Goal: Information Seeking & Learning: Find specific fact

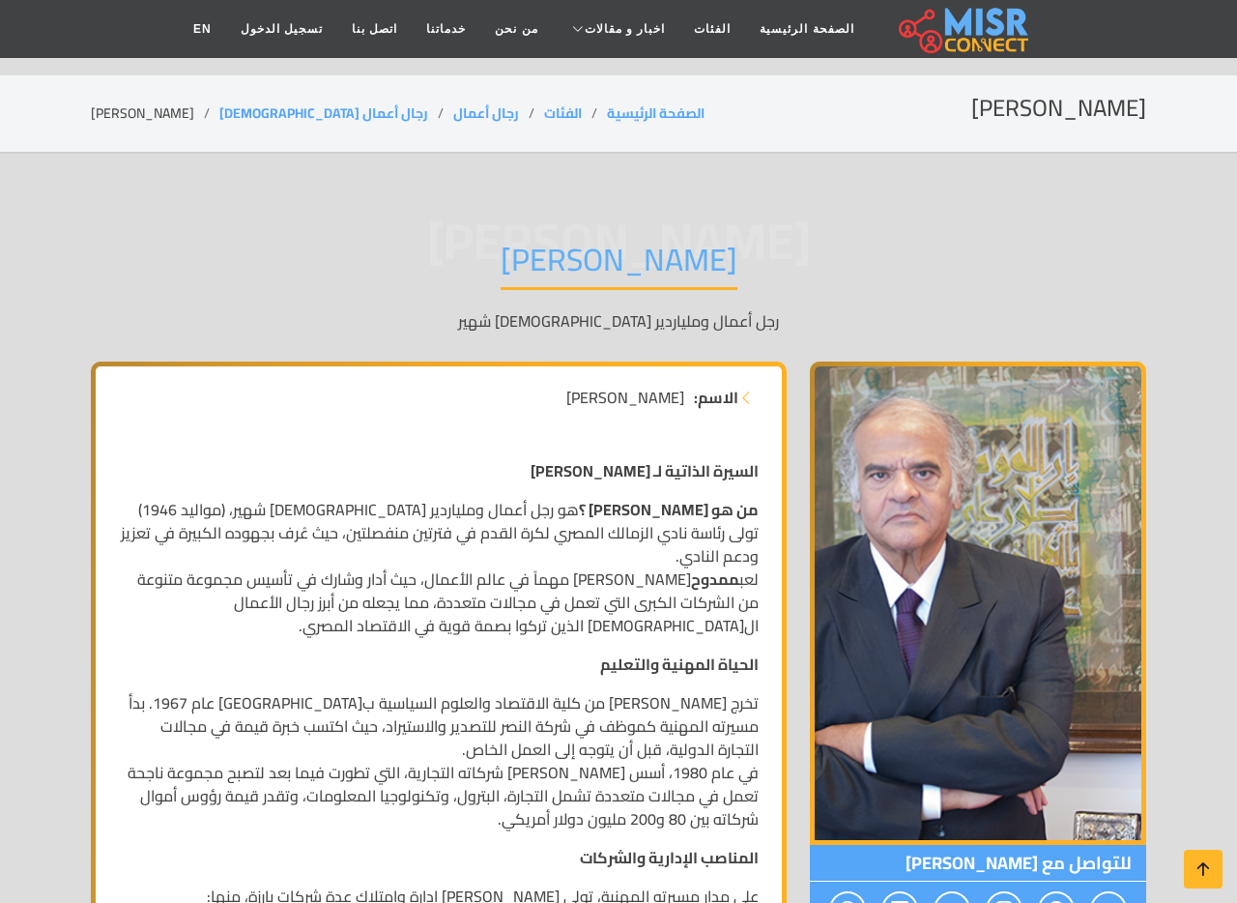
scroll to position [322, 0]
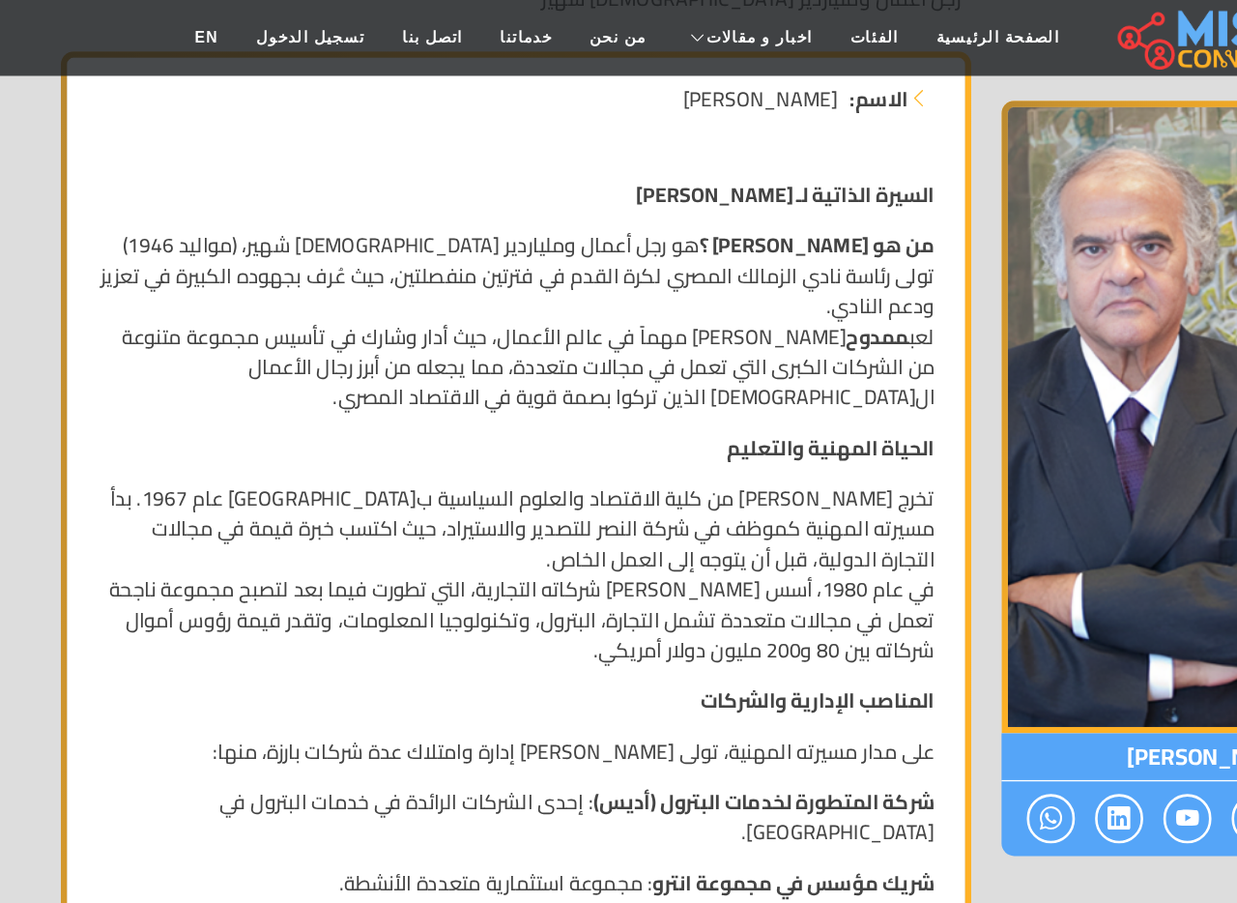
click at [522, 391] on p "تخرج [PERSON_NAME] من كلية الاقتصاد والعلوم السياسية ب[GEOGRAPHIC_DATA] عام 196…" at bounding box center [439, 438] width 640 height 139
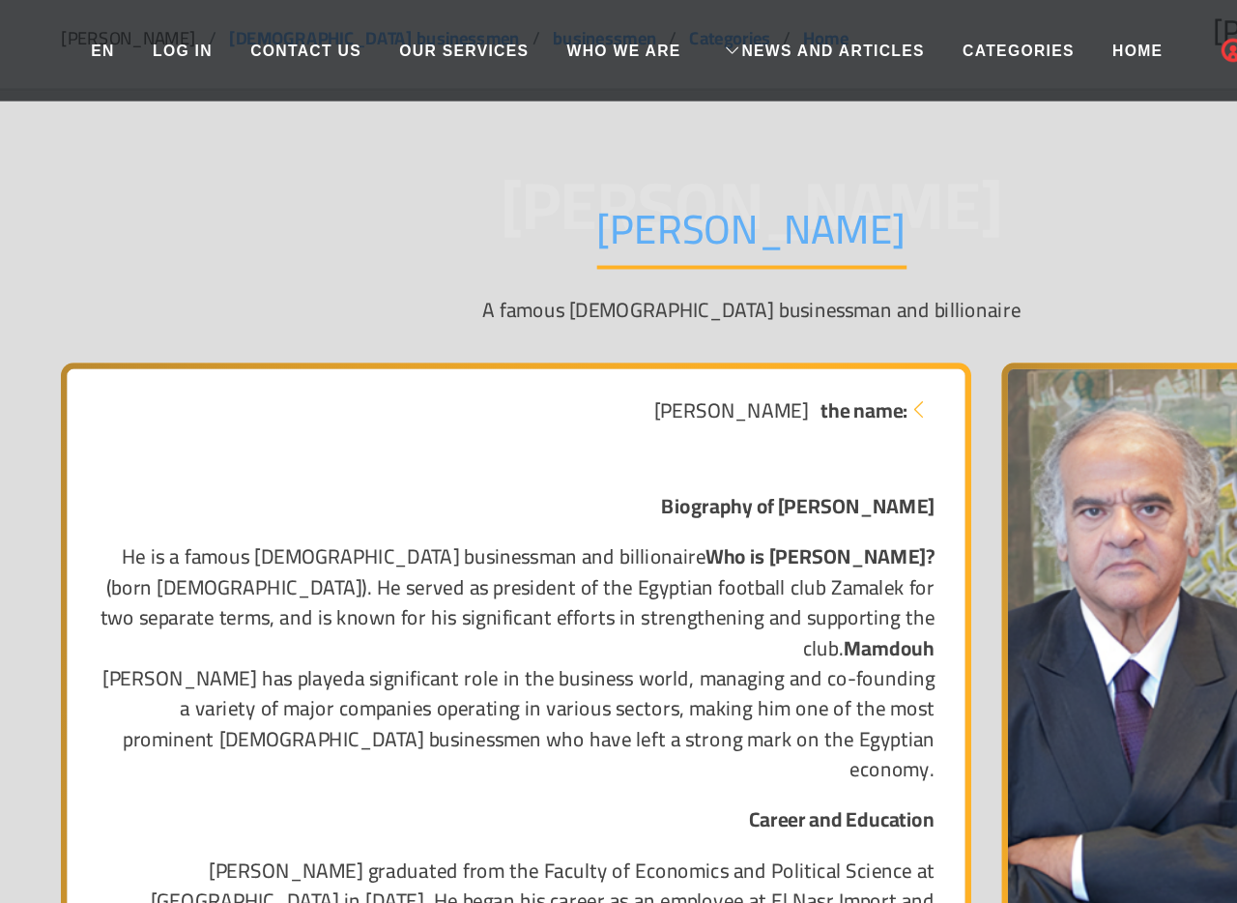
scroll to position [151, 0]
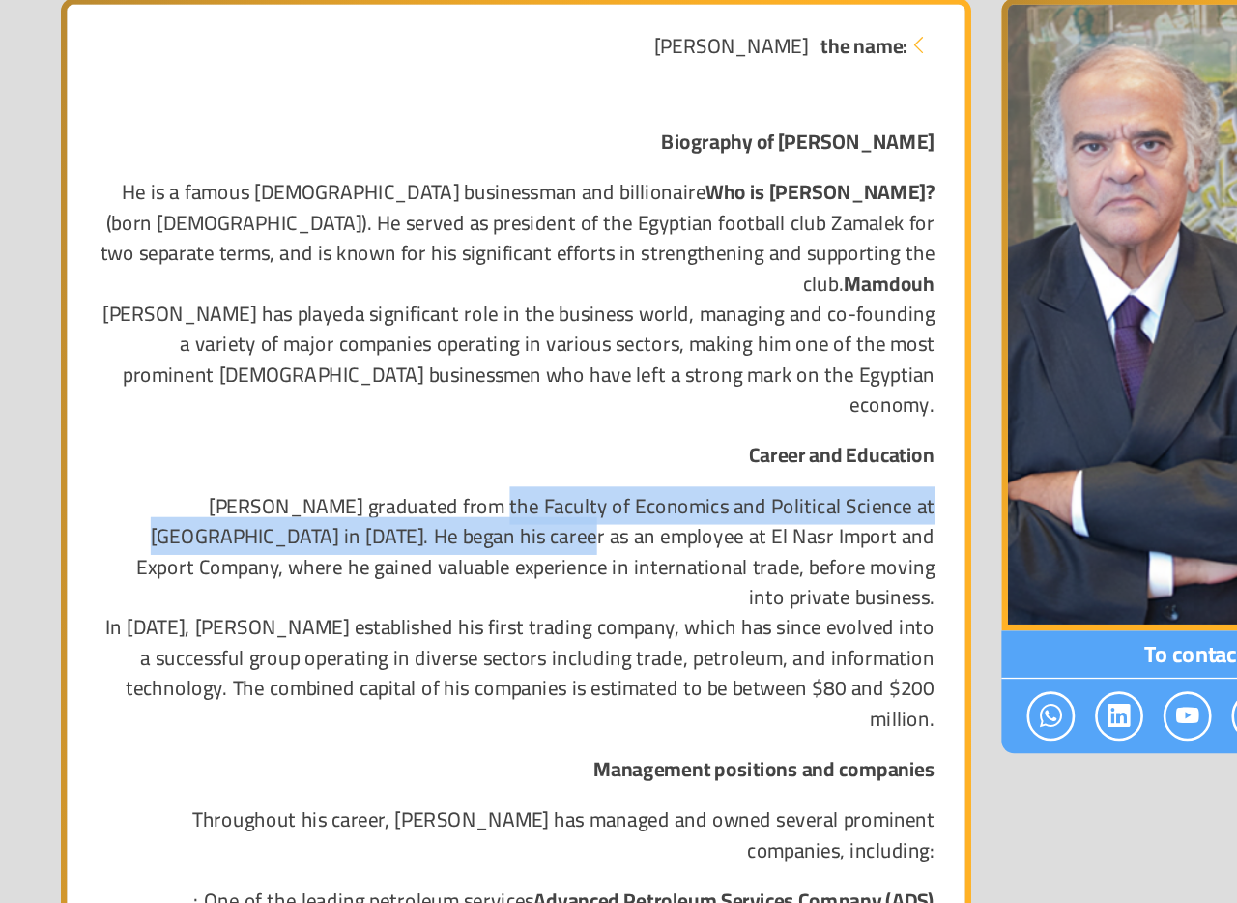
drag, startPoint x: 410, startPoint y: 619, endPoint x: 426, endPoint y: 686, distance: 69.6
click at [421, 674] on p "[PERSON_NAME] graduated from the Faculty of Economics and Political Science at …" at bounding box center [439, 680] width 640 height 186
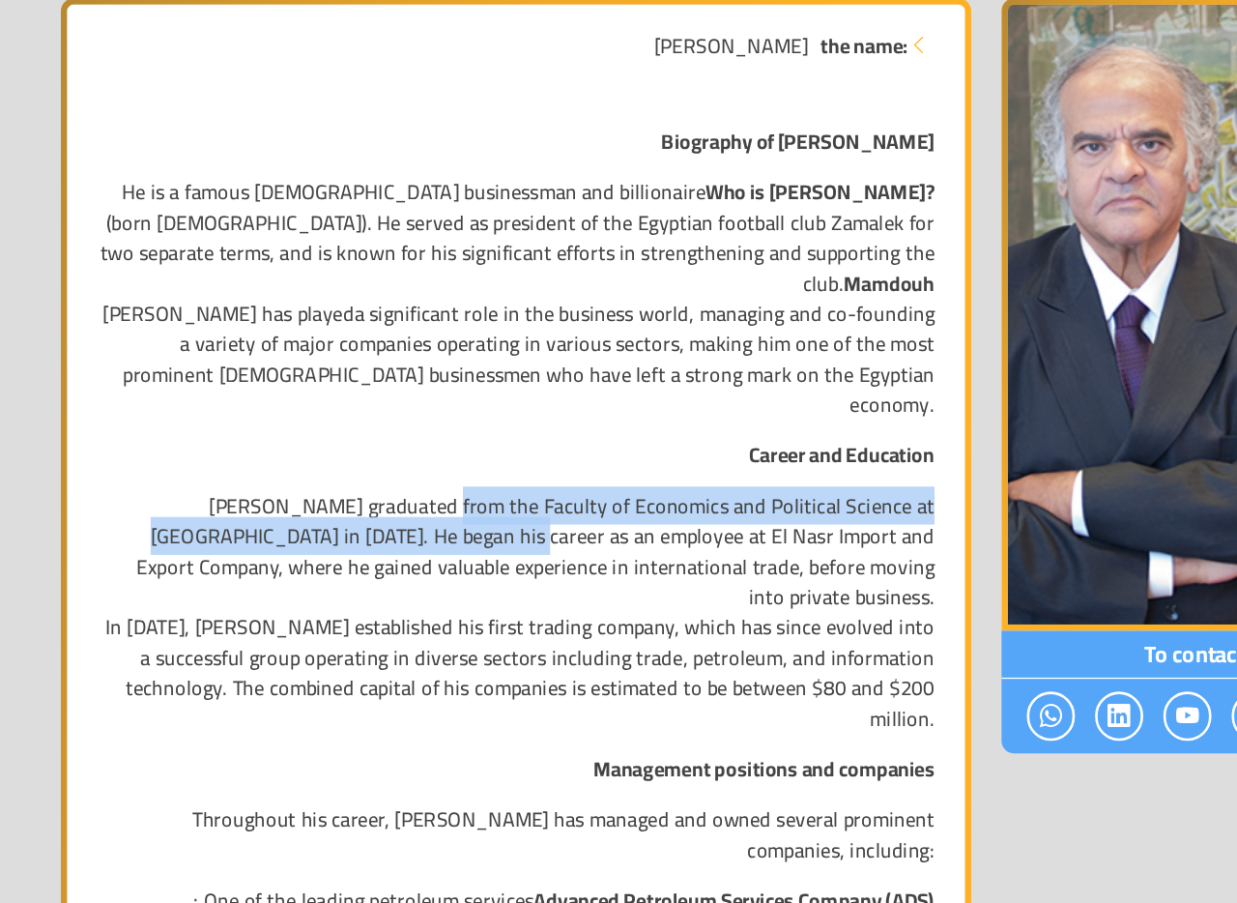
drag, startPoint x: 372, startPoint y: 563, endPoint x: 402, endPoint y: 705, distance: 145.2
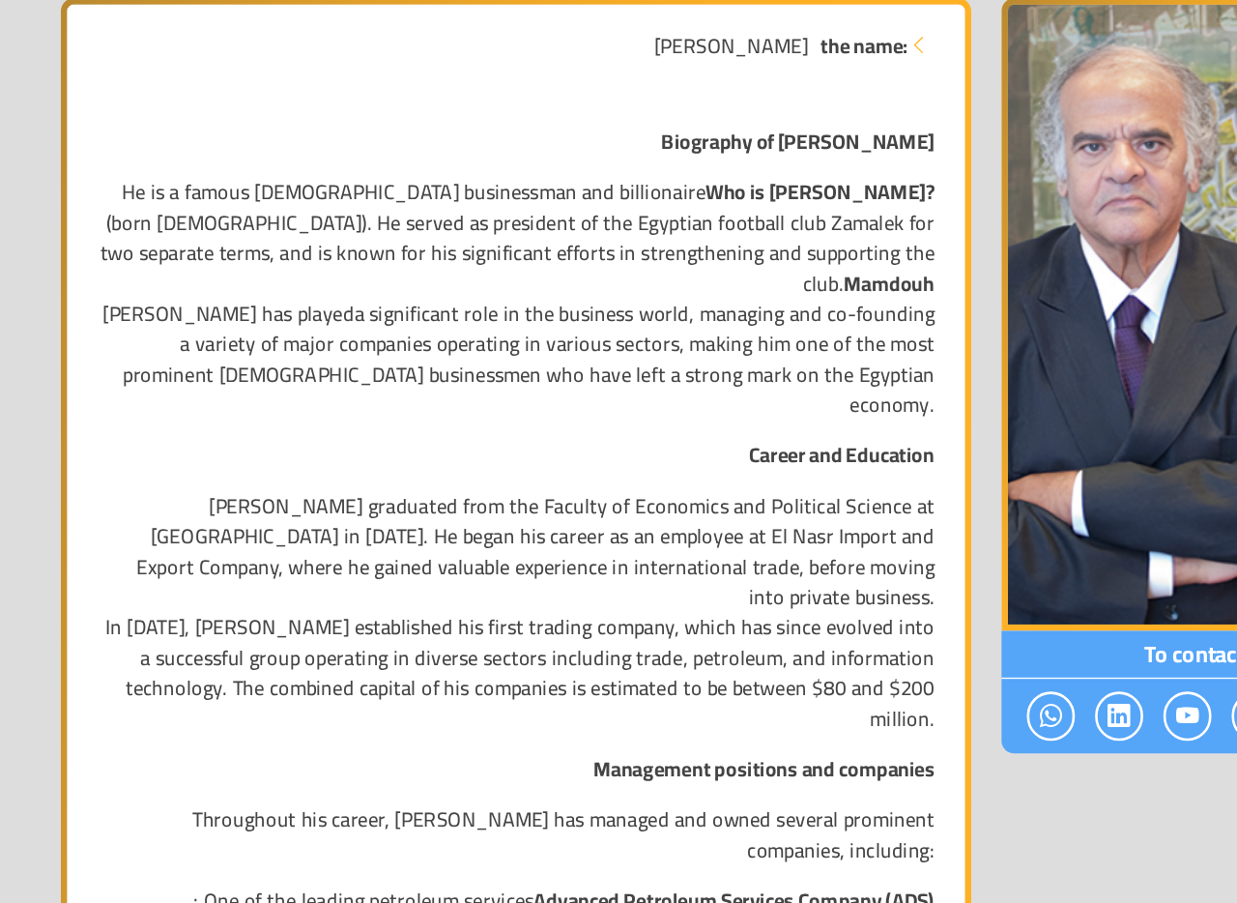
click at [402, 788] on p "Management positions and companies" at bounding box center [439, 799] width 640 height 23
drag, startPoint x: 356, startPoint y: 574, endPoint x: 379, endPoint y: 706, distance: 133.5
click at [379, 788] on p "Management positions and companies" at bounding box center [439, 799] width 640 height 23
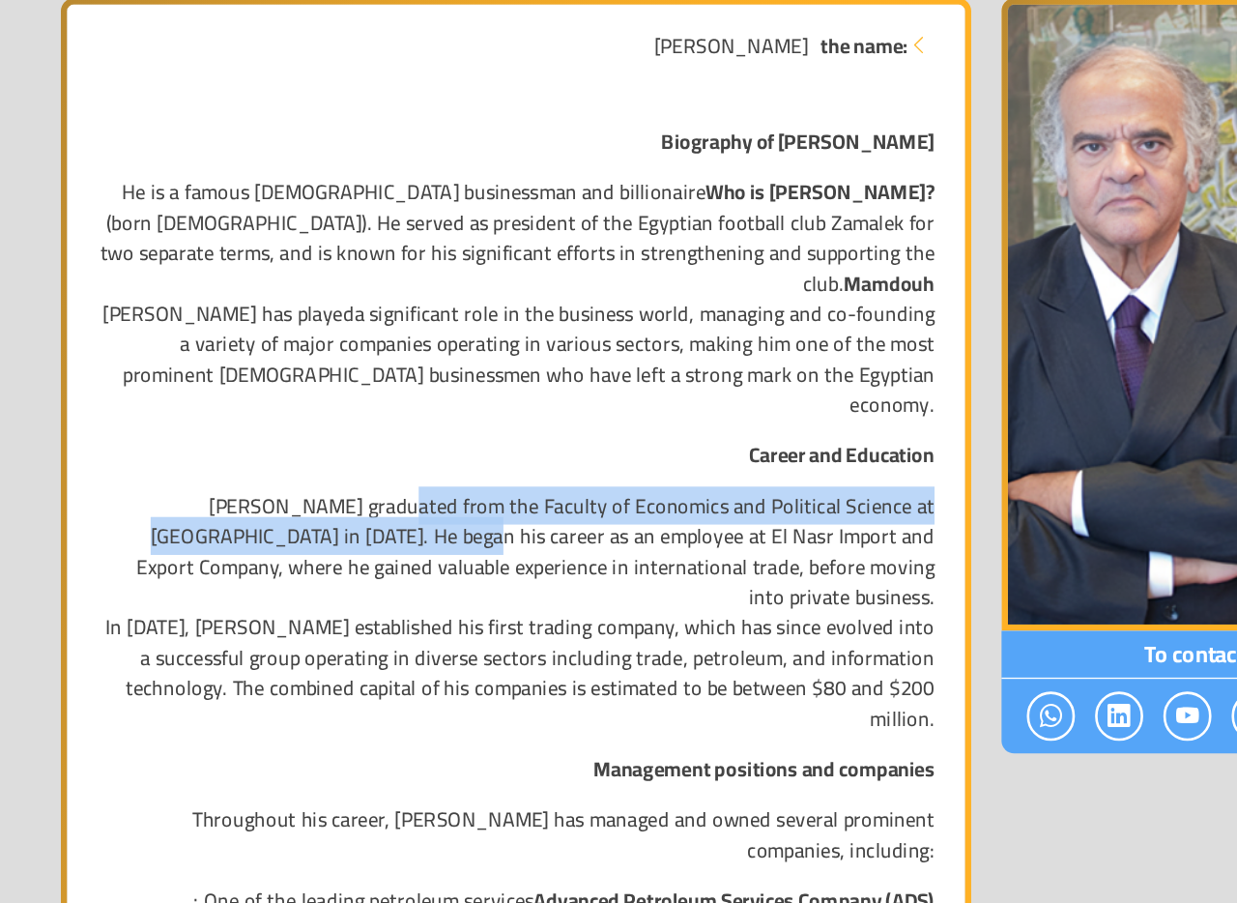
drag, startPoint x: 341, startPoint y: 562, endPoint x: 384, endPoint y: 691, distance: 136.3
click at [378, 680] on p "[PERSON_NAME] graduated from the Faculty of Economics and Political Science at …" at bounding box center [439, 680] width 640 height 186
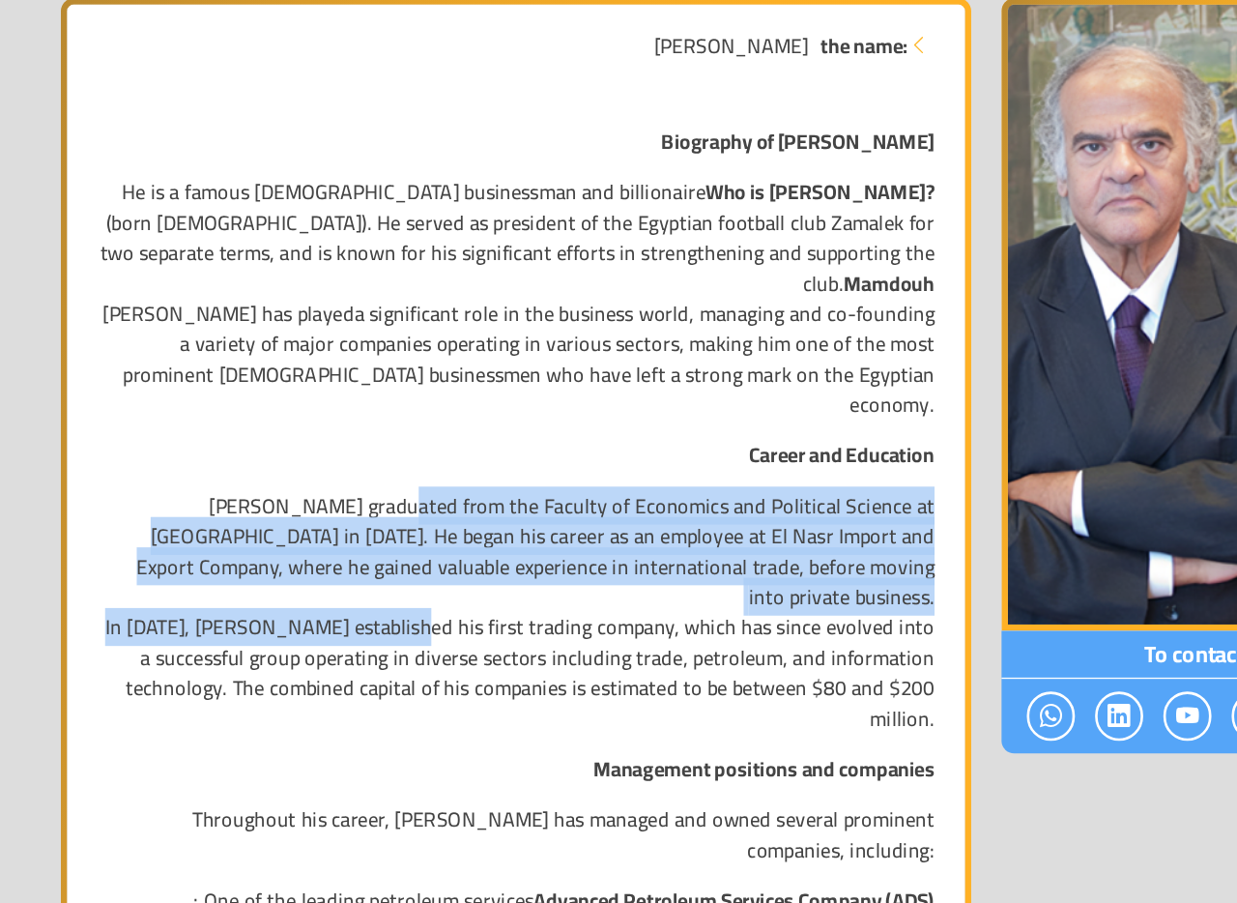
drag, startPoint x: 343, startPoint y: 548, endPoint x: 395, endPoint y: 685, distance: 146.9
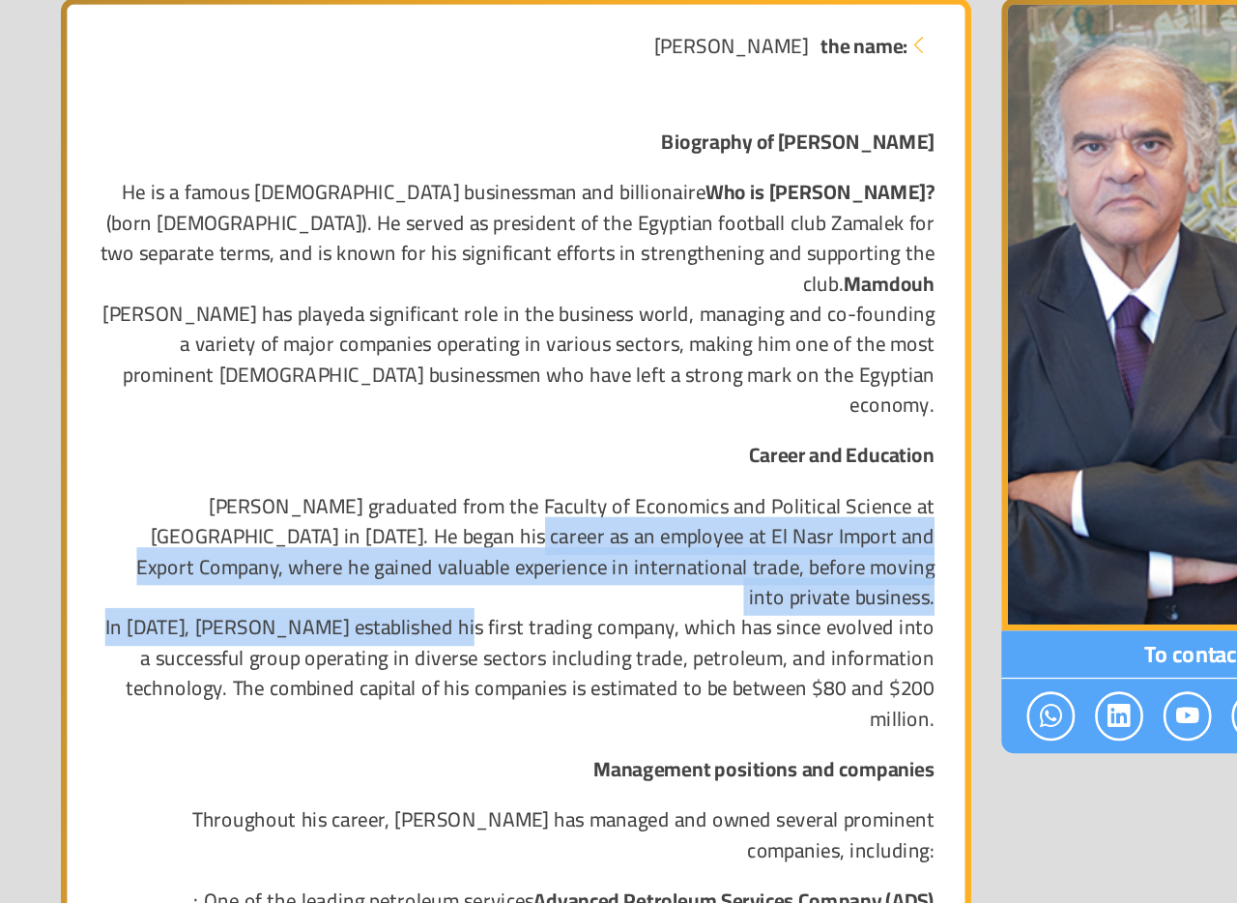
drag, startPoint x: 373, startPoint y: 569, endPoint x: 418, endPoint y: 680, distance: 118.8
click at [408, 664] on p "[PERSON_NAME] graduated from the Faculty of Economics and Political Science at …" at bounding box center [439, 680] width 640 height 186
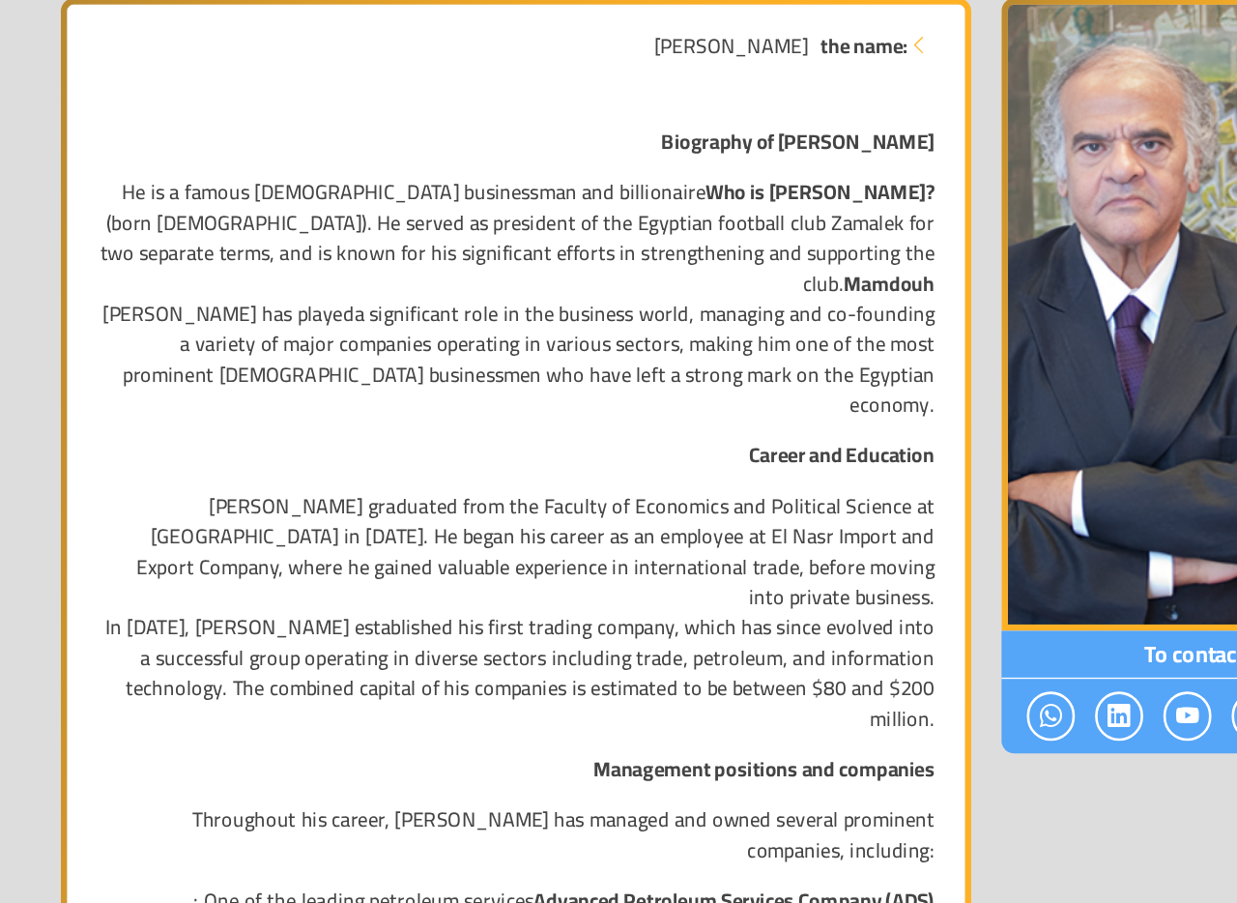
click at [418, 680] on font "In [DATE], [PERSON_NAME] established his first trading company, which has since…" at bounding box center [442, 726] width 634 height 99
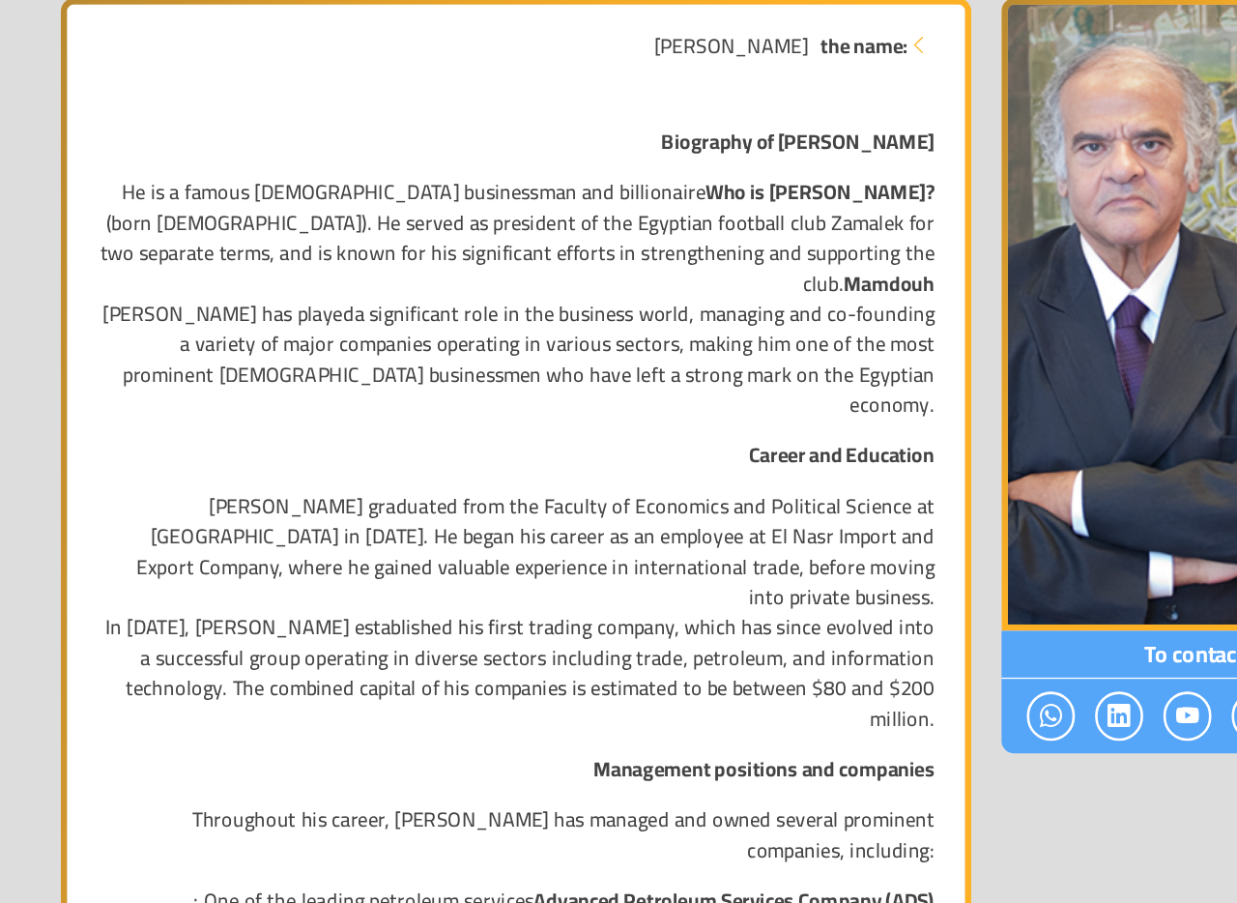
drag, startPoint x: 406, startPoint y: 734, endPoint x: 369, endPoint y: 599, distance: 139.3
click at [406, 824] on font "Throughout his career, [PERSON_NAME] has managed and owned several prominent co…" at bounding box center [474, 850] width 567 height 52
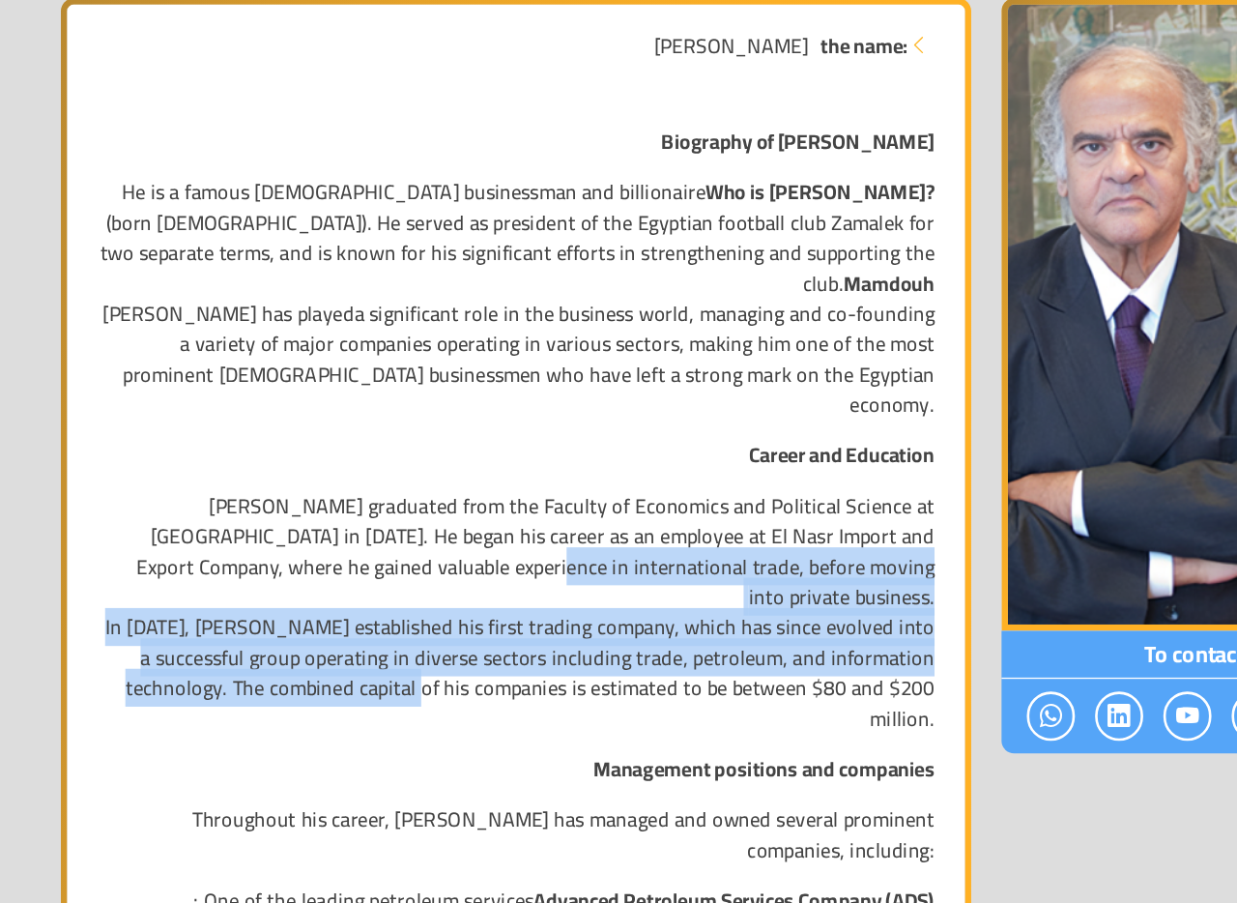
drag, startPoint x: 369, startPoint y: 599, endPoint x: 410, endPoint y: 712, distance: 120.2
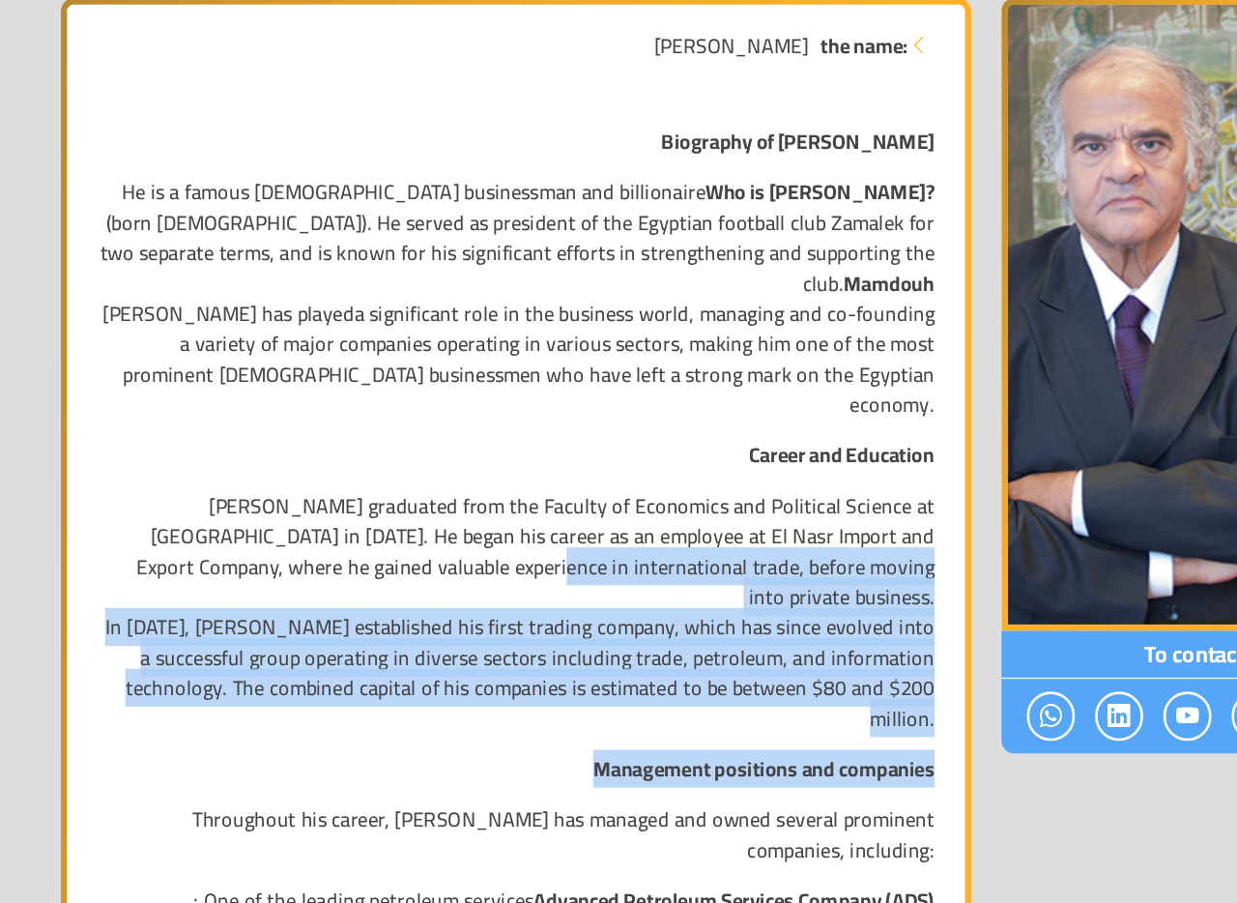
click at [410, 788] on p "Management positions and companies" at bounding box center [439, 799] width 640 height 23
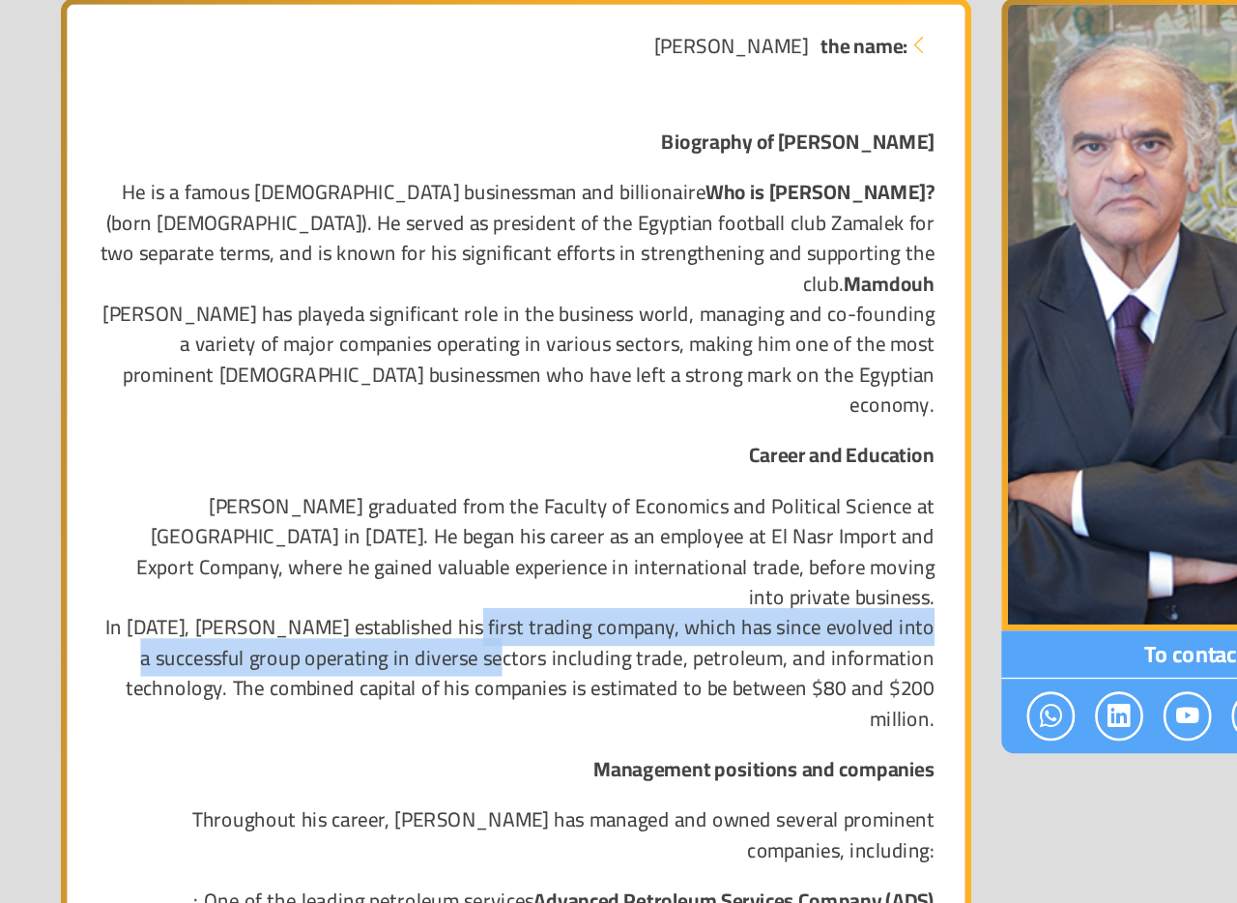
drag, startPoint x: 391, startPoint y: 608, endPoint x: 421, endPoint y: 705, distance: 101.5
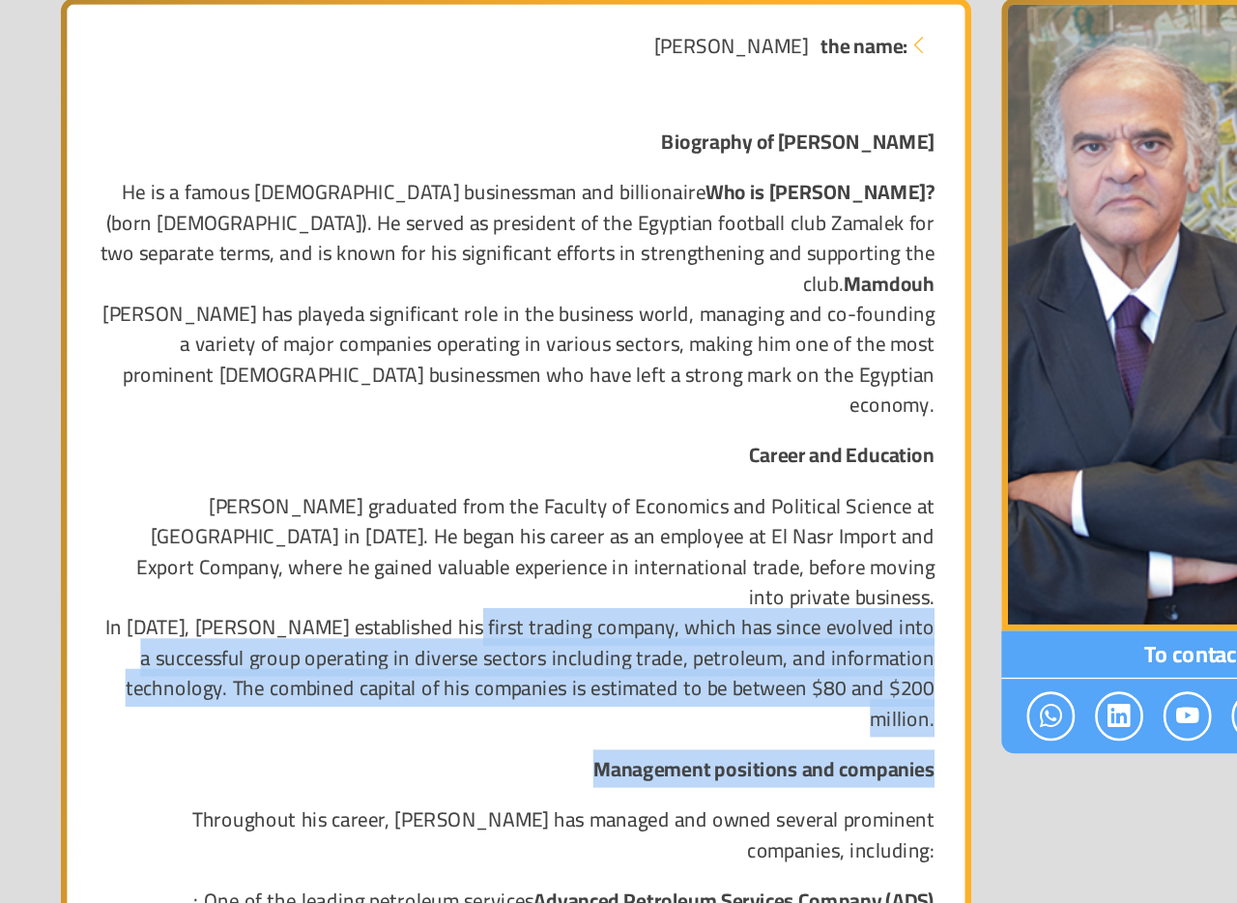
click at [421, 788] on p "Management positions and companies" at bounding box center [439, 799] width 640 height 23
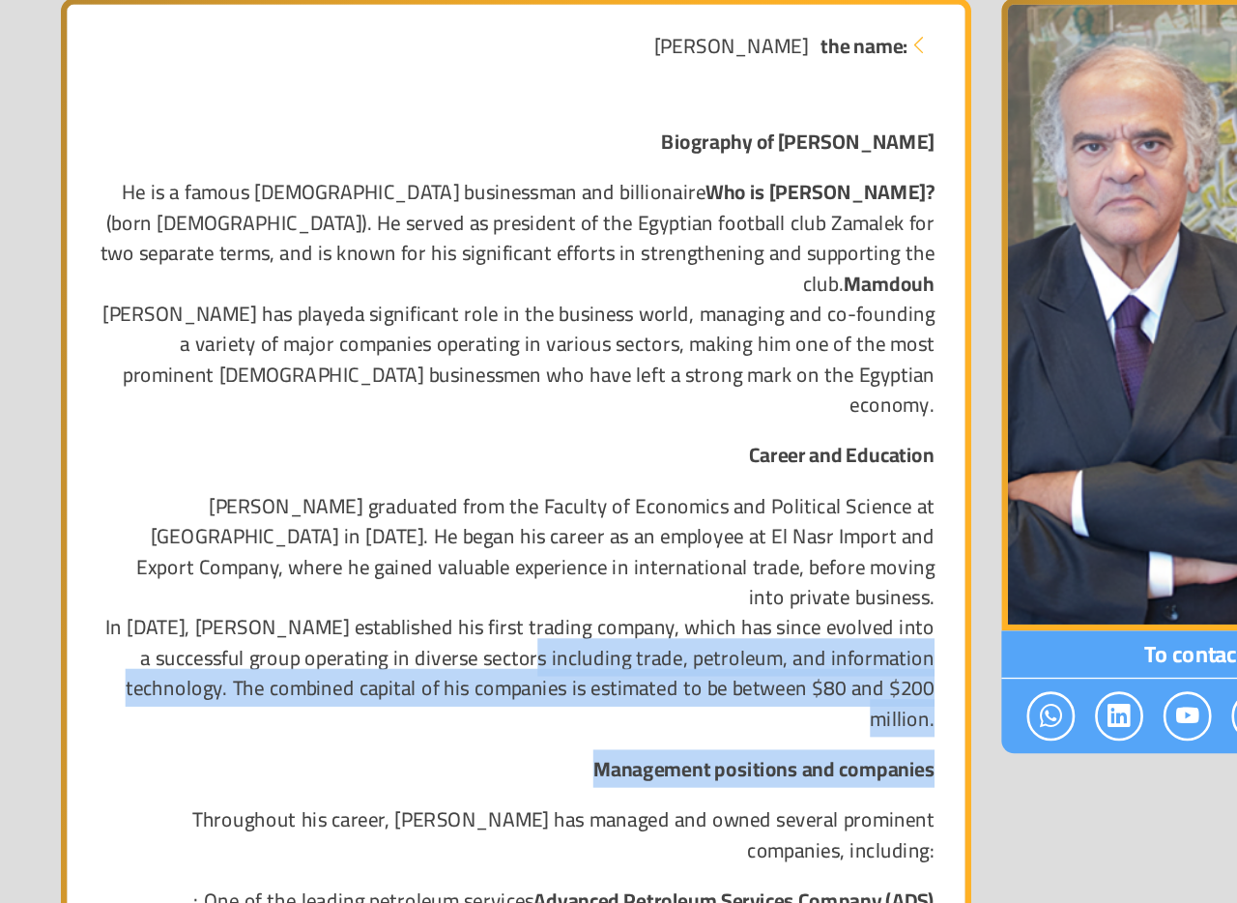
drag, startPoint x: 418, startPoint y: 638, endPoint x: 446, endPoint y: 702, distance: 69.7
click at [447, 788] on p "Management positions and companies" at bounding box center [439, 799] width 640 height 23
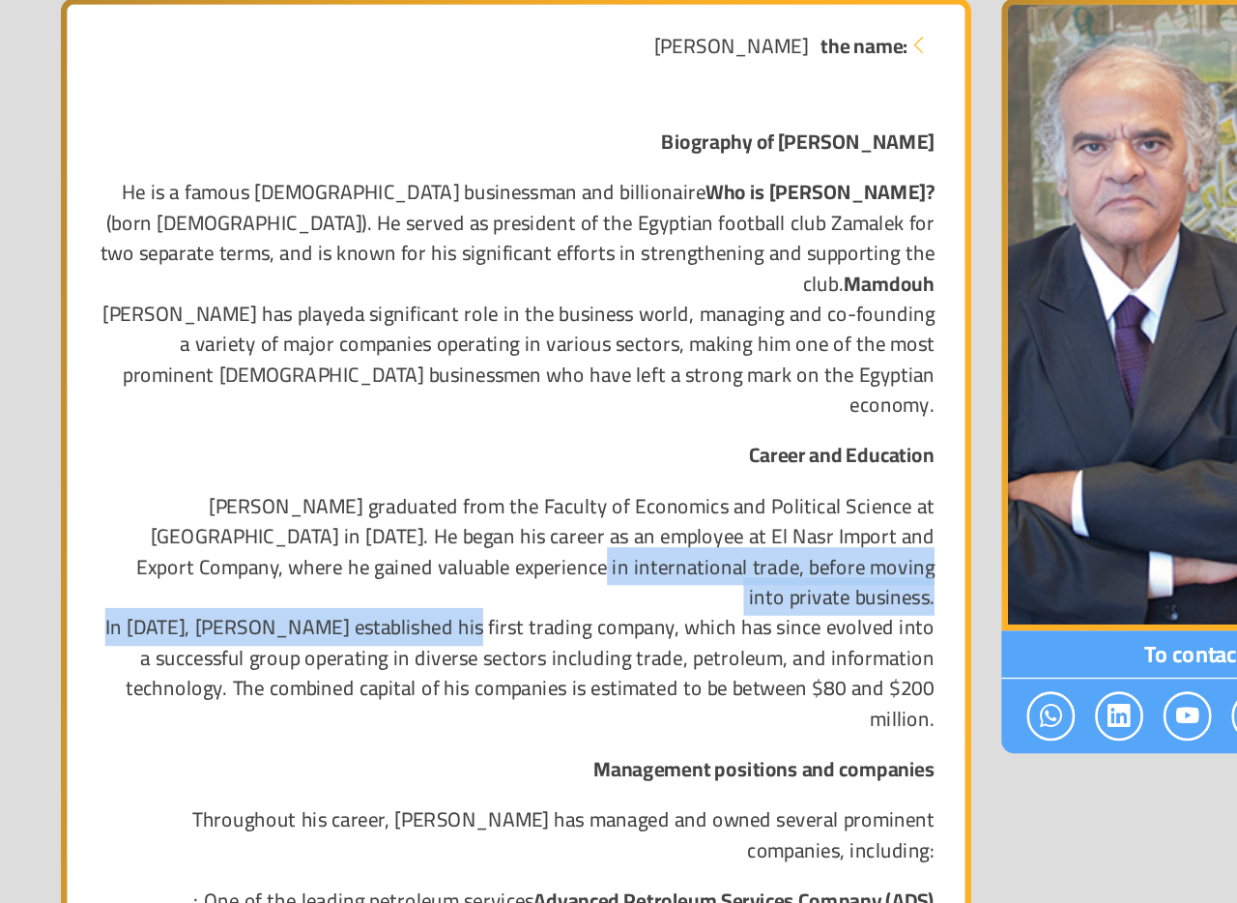
drag, startPoint x: 391, startPoint y: 593, endPoint x: 412, endPoint y: 698, distance: 107.5
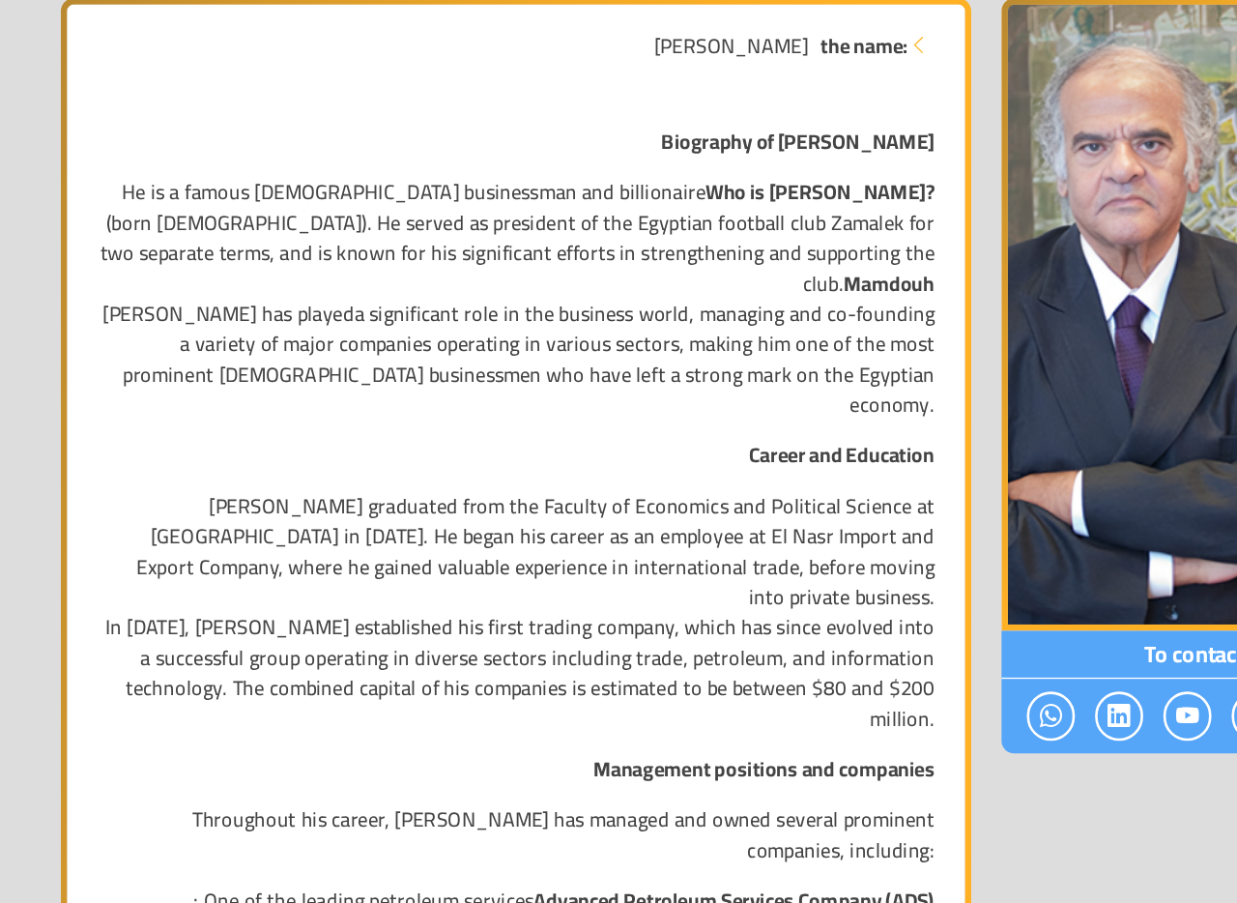
click at [412, 788] on p "Management positions and companies" at bounding box center [439, 799] width 640 height 23
drag, startPoint x: 527, startPoint y: 572, endPoint x: 735, endPoint y: 574, distance: 207.8
click at [735, 584] on font "[PERSON_NAME] graduated from the Faculty of Economics and Political Science at …" at bounding box center [454, 633] width 610 height 99
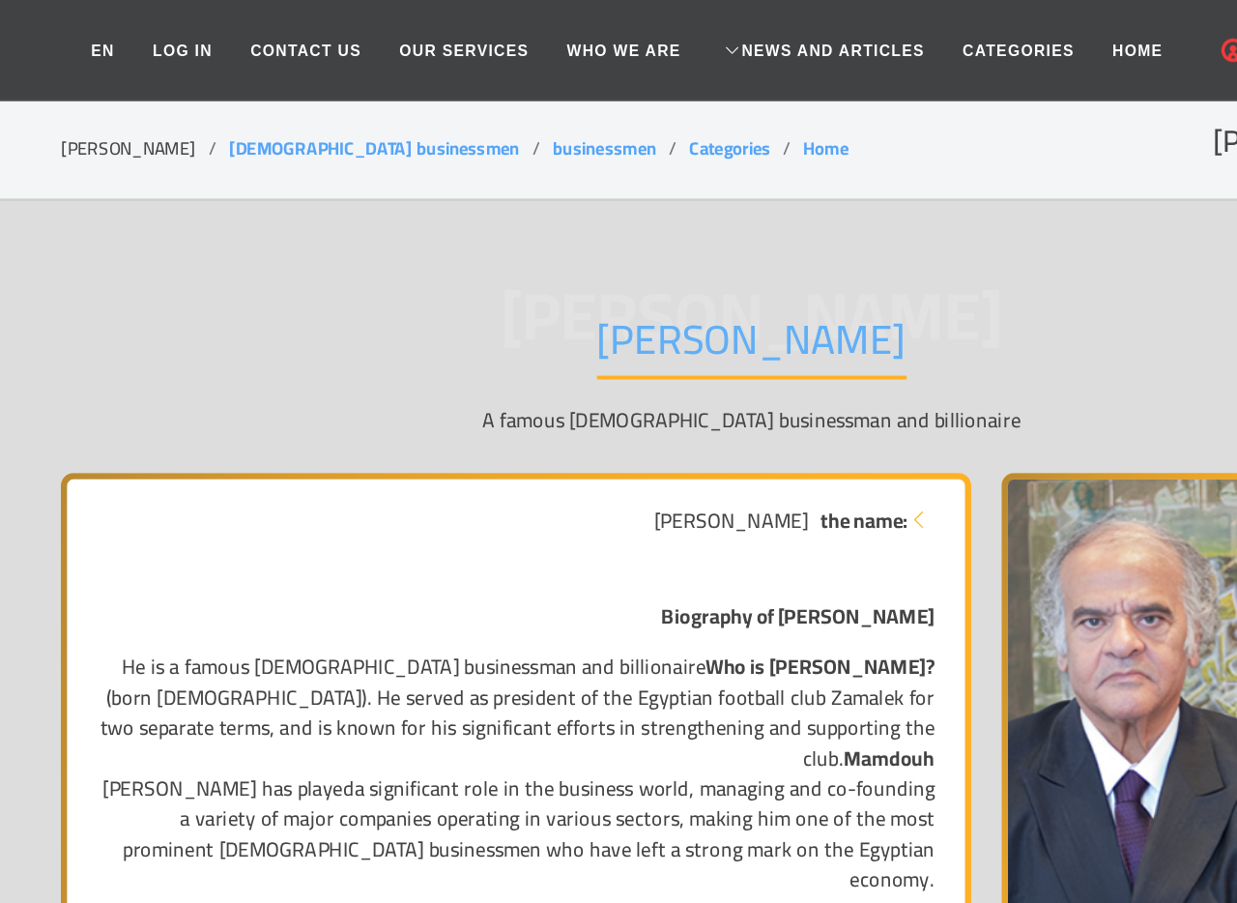
click at [279, 229] on div "[PERSON_NAME] [PERSON_NAME] A famous [DEMOGRAPHIC_DATA] businessman and billion…" at bounding box center [619, 287] width 1056 height 150
click at [448, 204] on font "[PERSON_NAME]" at bounding box center [619, 240] width 384 height 95
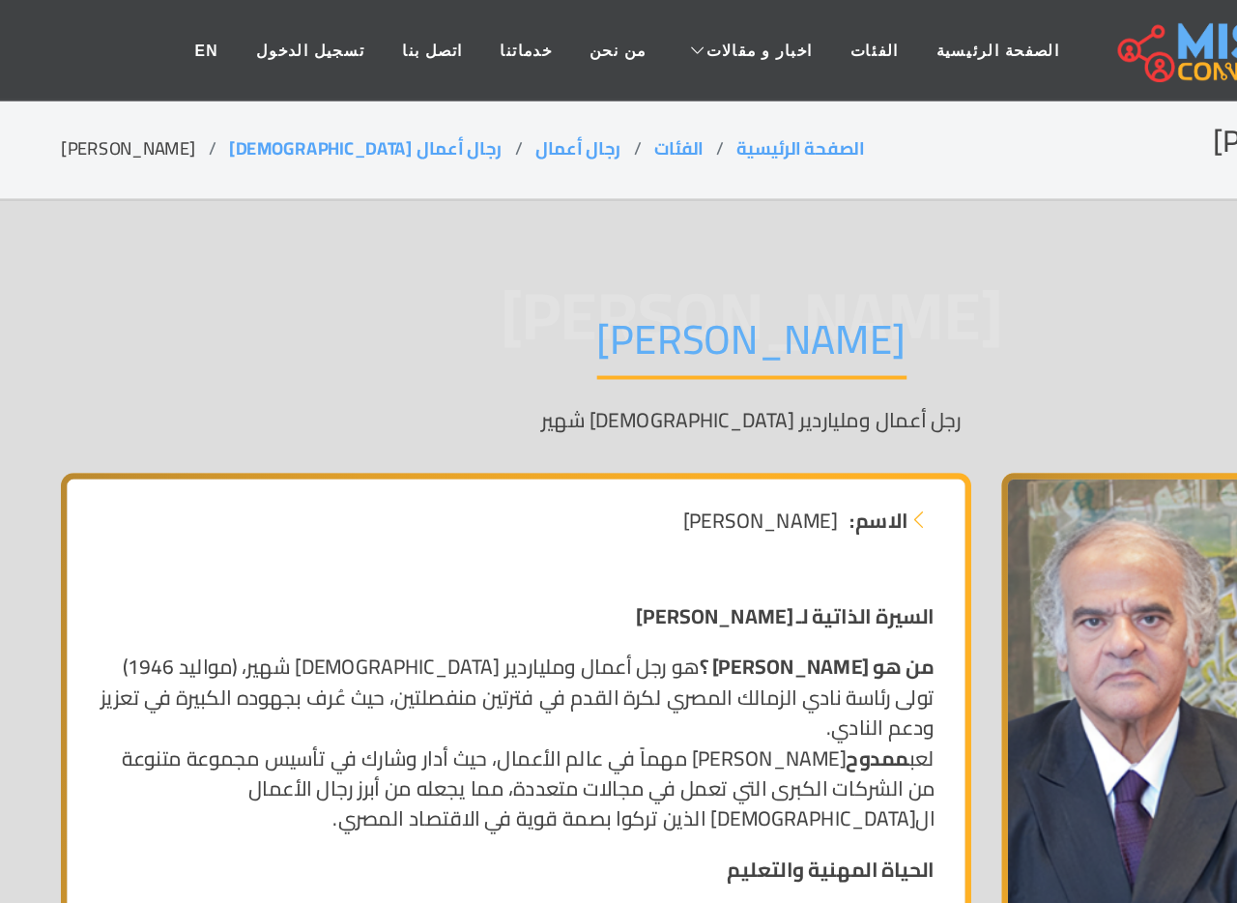
click at [402, 255] on div "[PERSON_NAME] [PERSON_NAME] رجل أعمال وملياردير [DEMOGRAPHIC_DATA] شهير" at bounding box center [619, 287] width 1056 height 150
drag, startPoint x: 455, startPoint y: 259, endPoint x: 791, endPoint y: 270, distance: 335.6
click at [738, 262] on h1 "[PERSON_NAME]" at bounding box center [619, 265] width 237 height 49
copy h1 "[PERSON_NAME]"
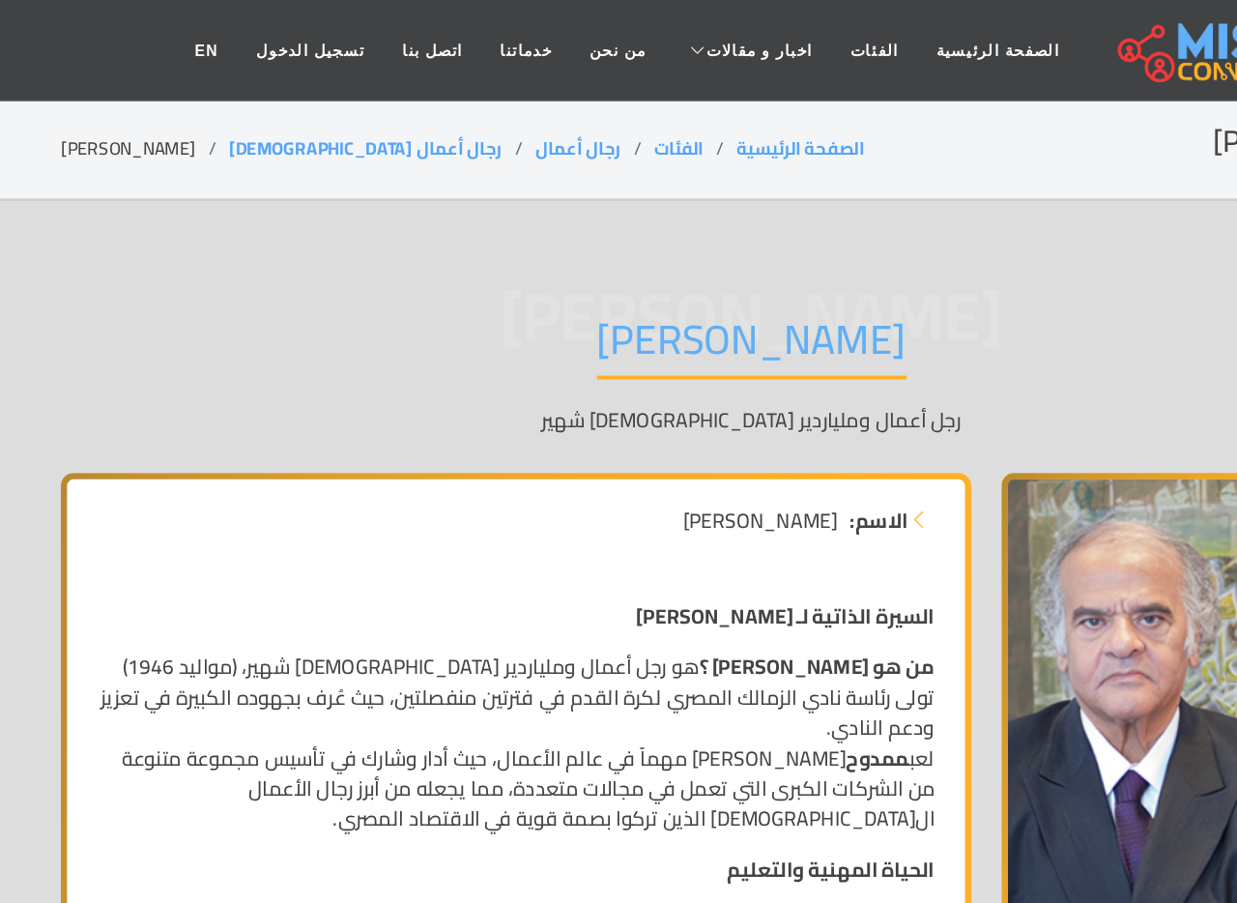
click at [802, 236] on div "[PERSON_NAME] [PERSON_NAME] رجل أعمال وملياردير [DEMOGRAPHIC_DATA] شهير" at bounding box center [619, 287] width 1056 height 150
